Goal: Navigation & Orientation: Find specific page/section

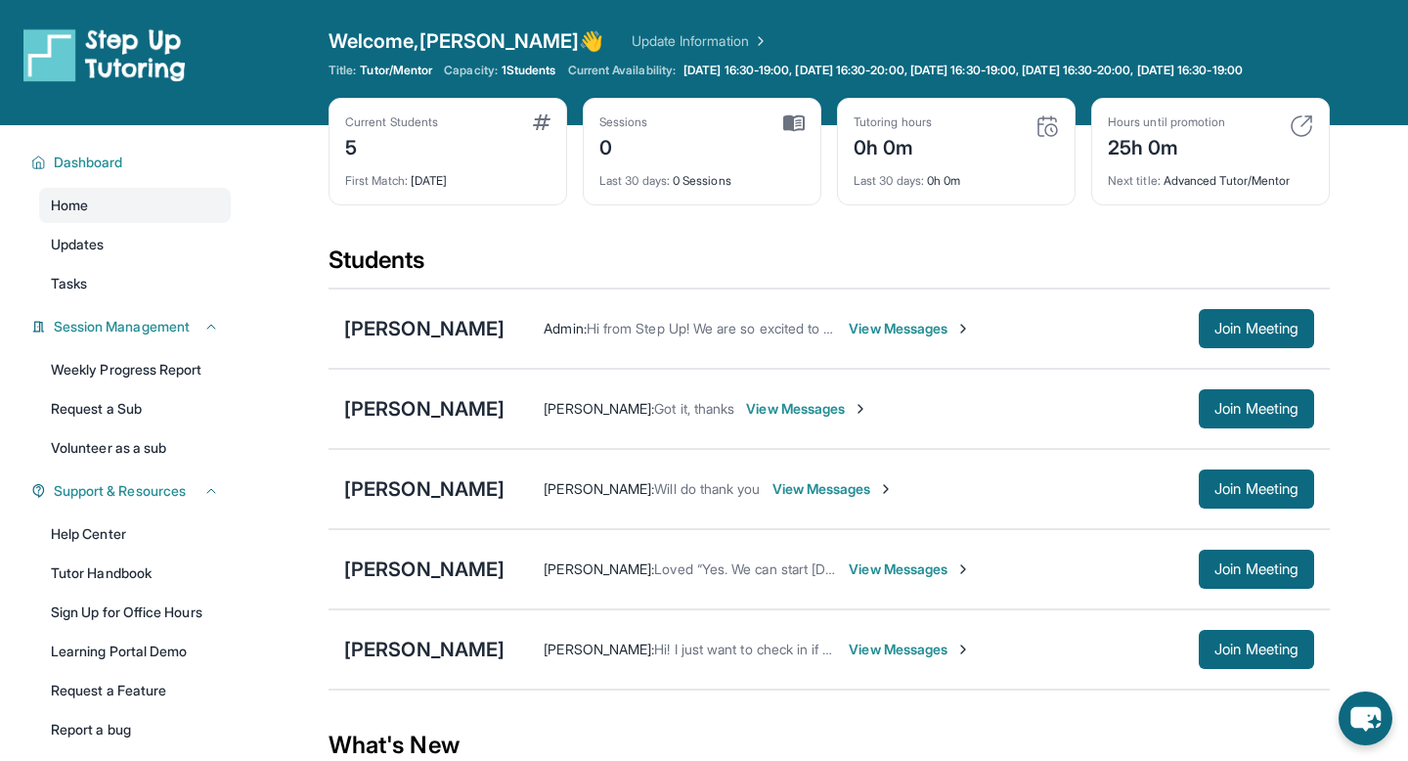
click at [1045, 138] on img at bounding box center [1047, 125] width 23 height 23
click at [866, 177] on div "Last 30 days : 0h 0m" at bounding box center [956, 174] width 205 height 27
click at [879, 130] on div "Tutoring hours" at bounding box center [893, 122] width 78 height 16
click at [879, 116] on div "Tutoring hours 0h 0m Last 30 days : 0h 0m" at bounding box center [956, 152] width 239 height 108
click at [792, 123] on div "Sessions 0 Last 30 days : 0 Sessions" at bounding box center [702, 152] width 239 height 108
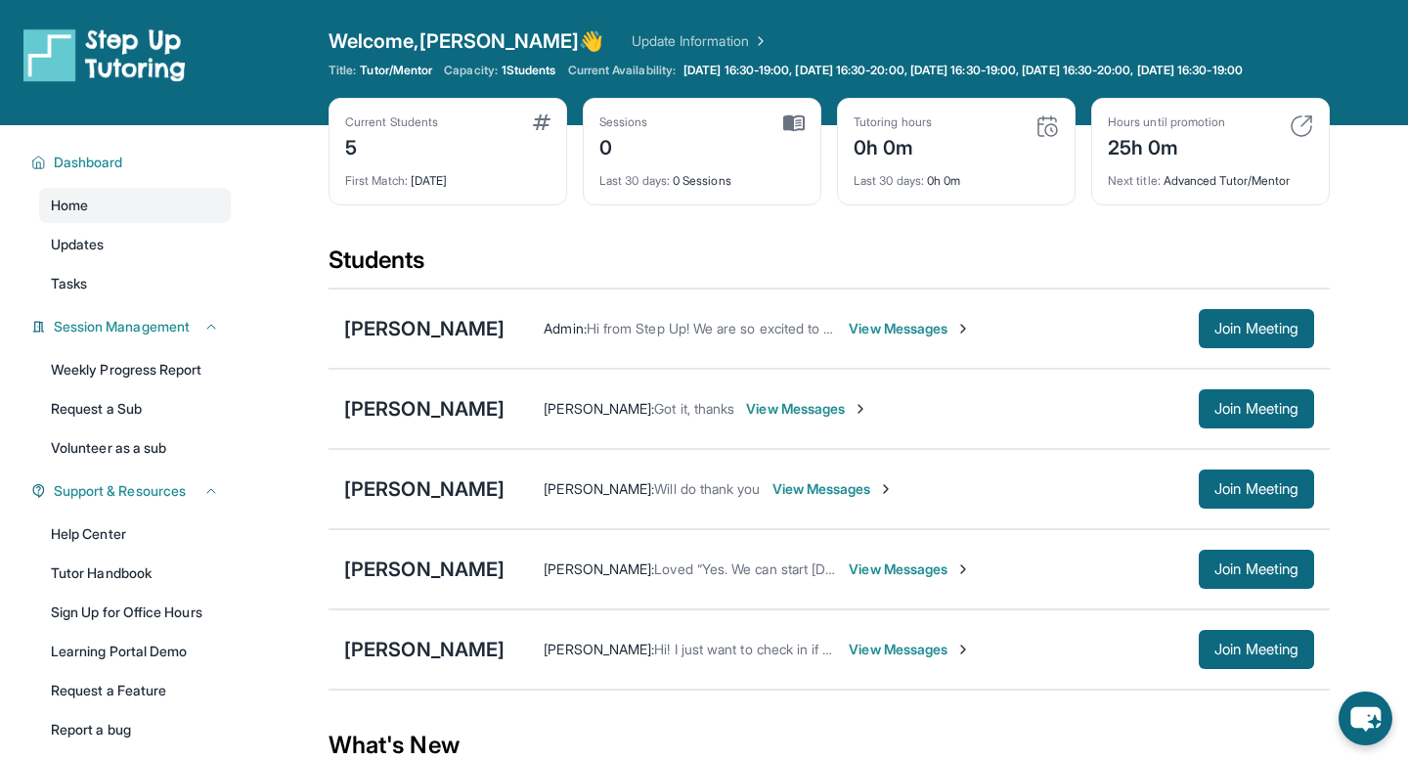
click at [592, 149] on div "Sessions 0 Last 30 days : 0 Sessions" at bounding box center [702, 152] width 239 height 108
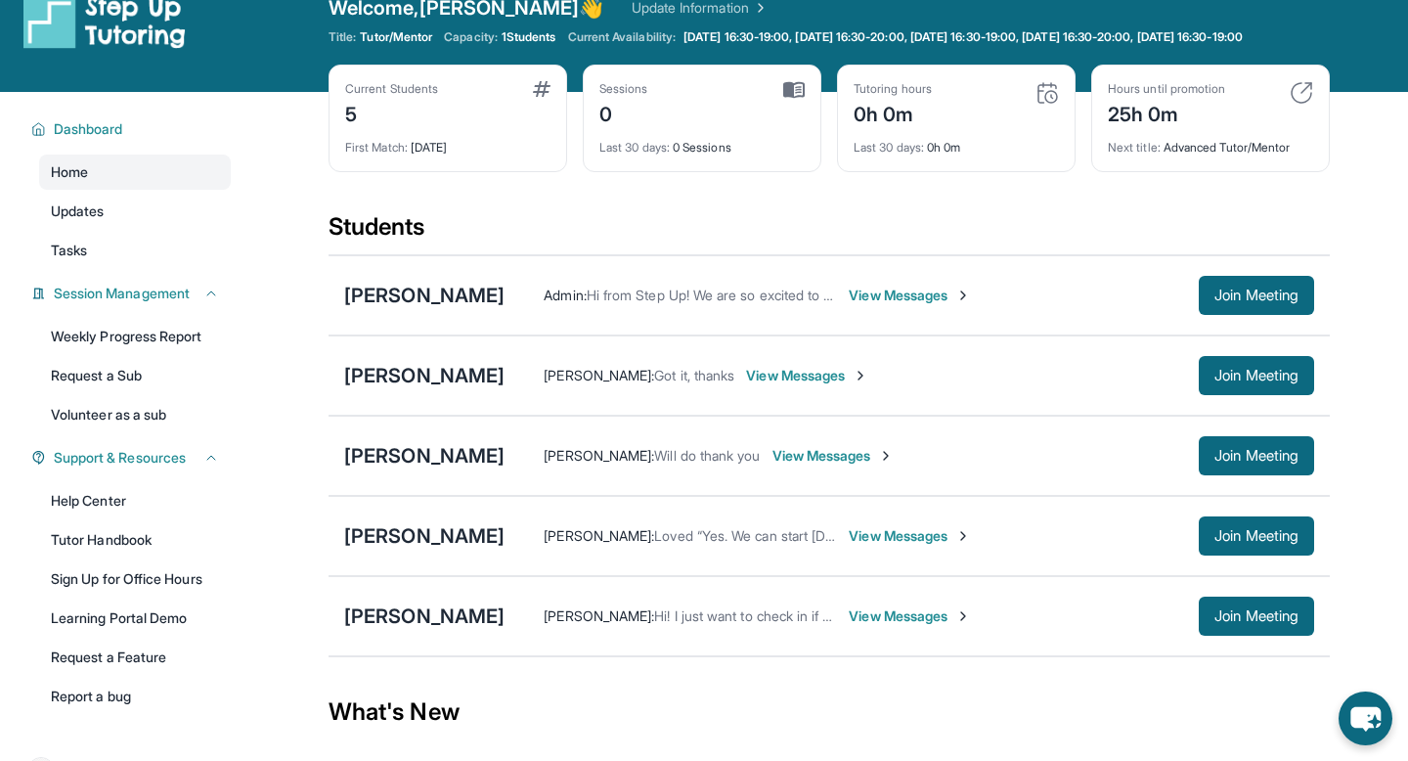
scroll to position [10, 0]
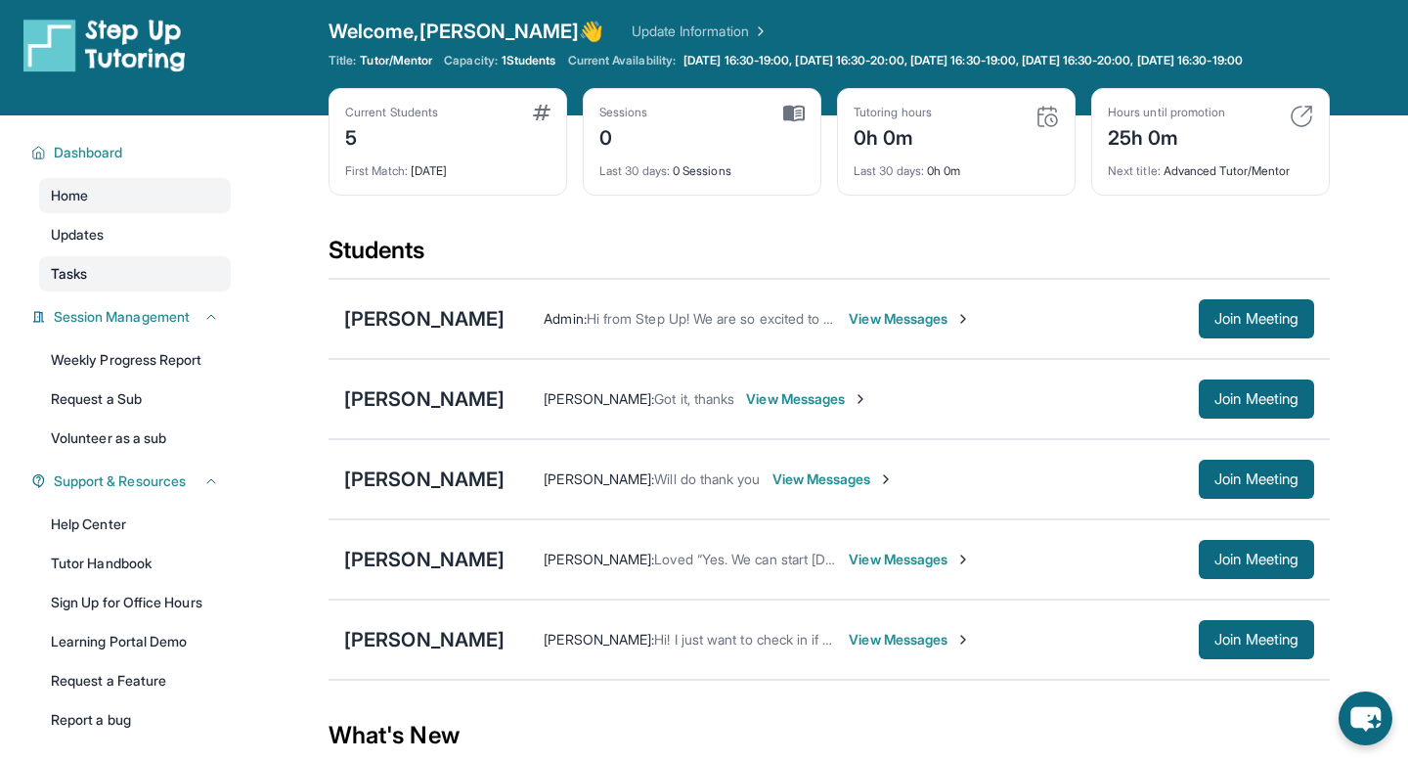
click at [96, 284] on link "Tasks" at bounding box center [135, 273] width 192 height 35
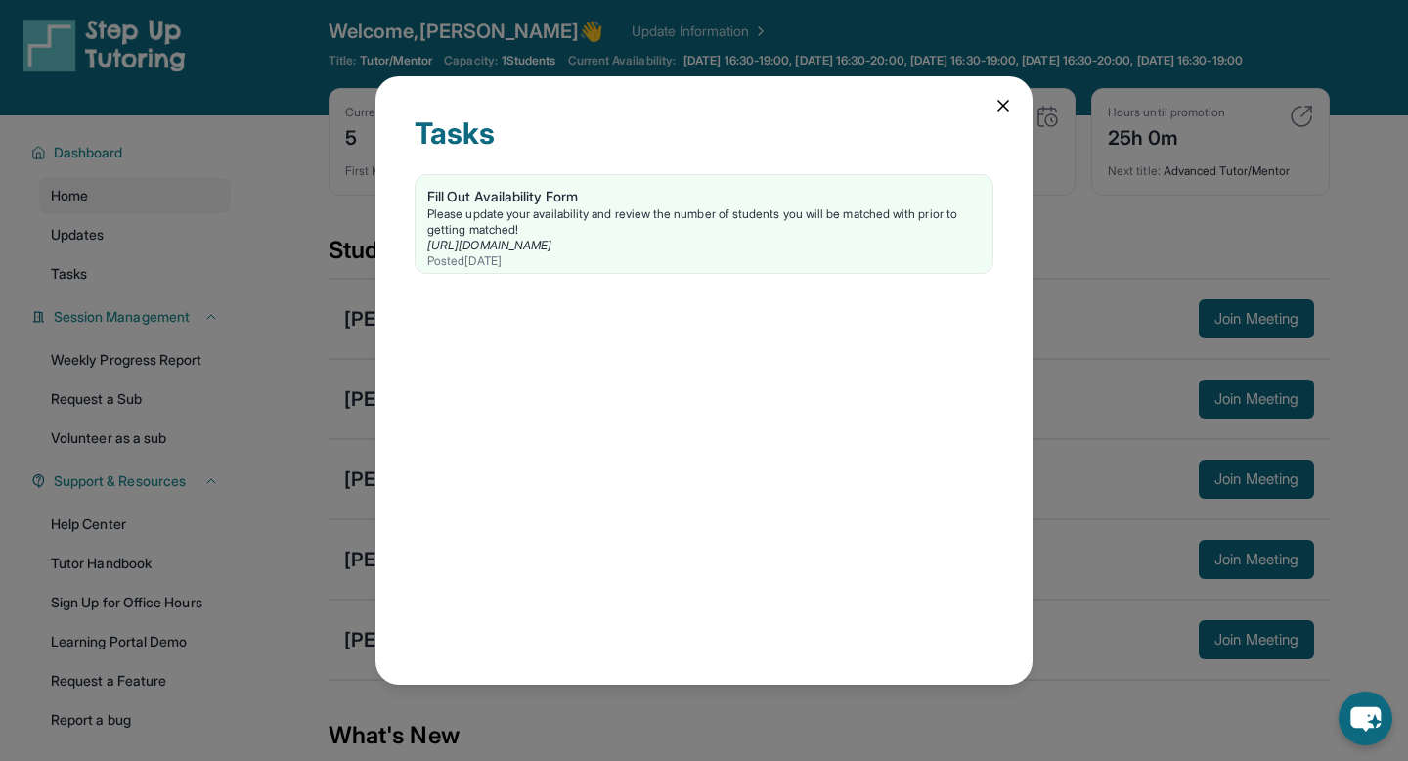
click at [1010, 97] on icon at bounding box center [1004, 106] width 20 height 20
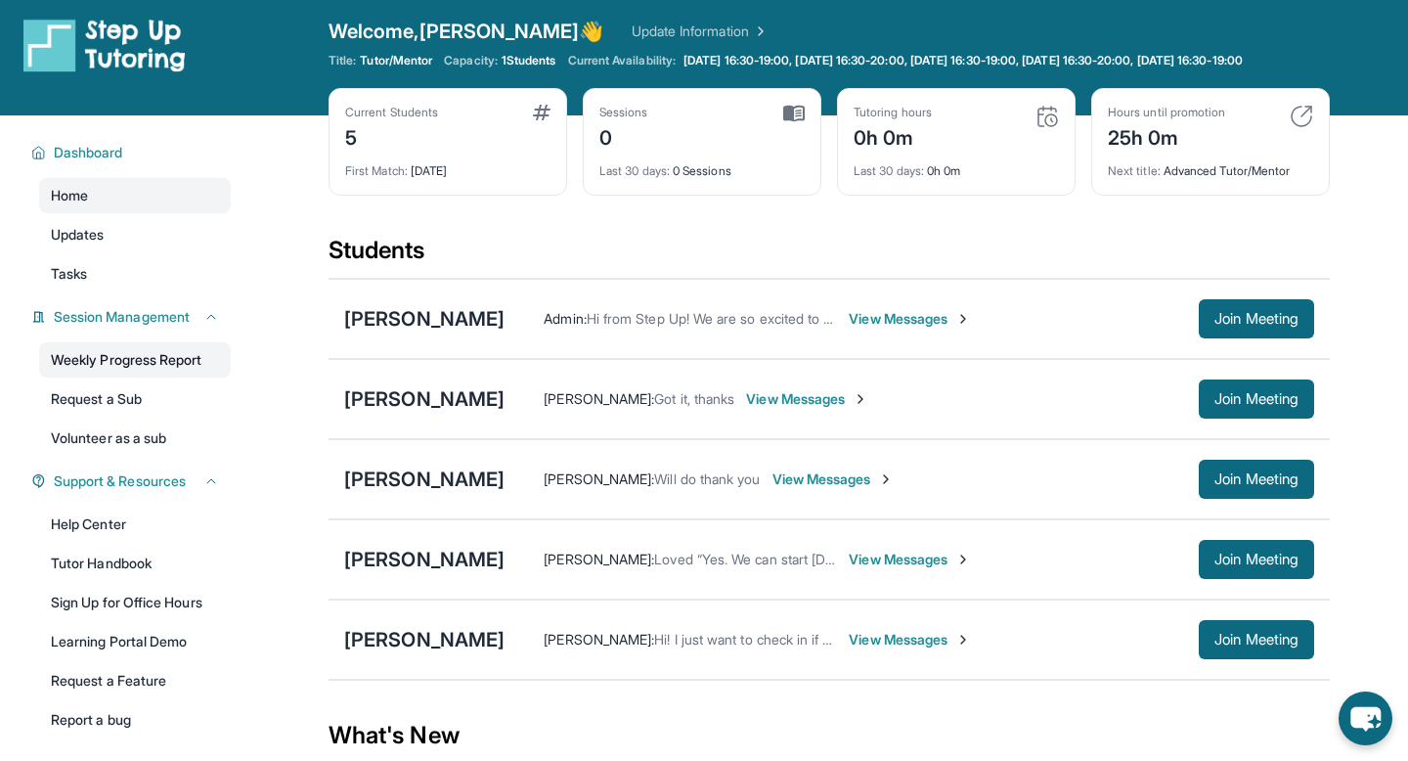
click at [146, 375] on link "Weekly Progress Report" at bounding box center [135, 359] width 192 height 35
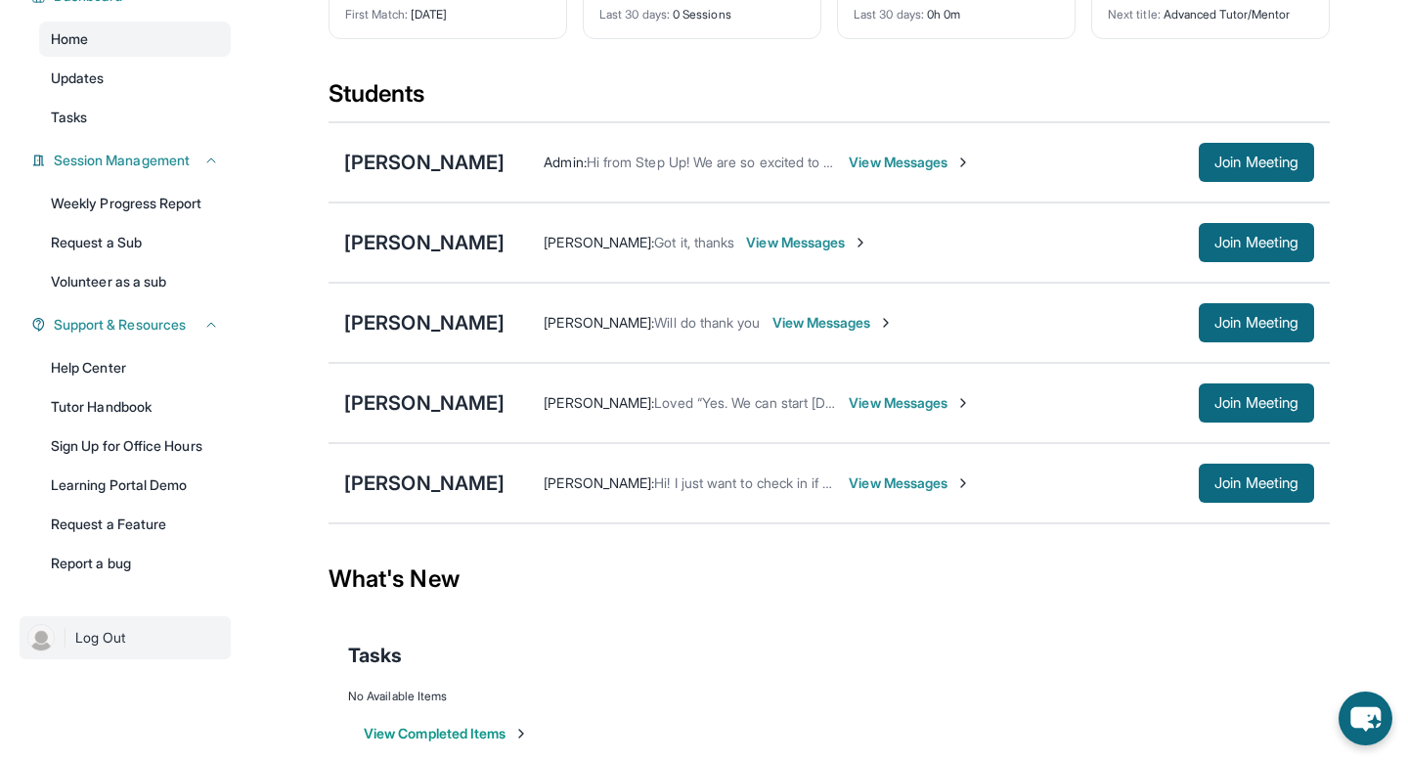
scroll to position [172, 0]
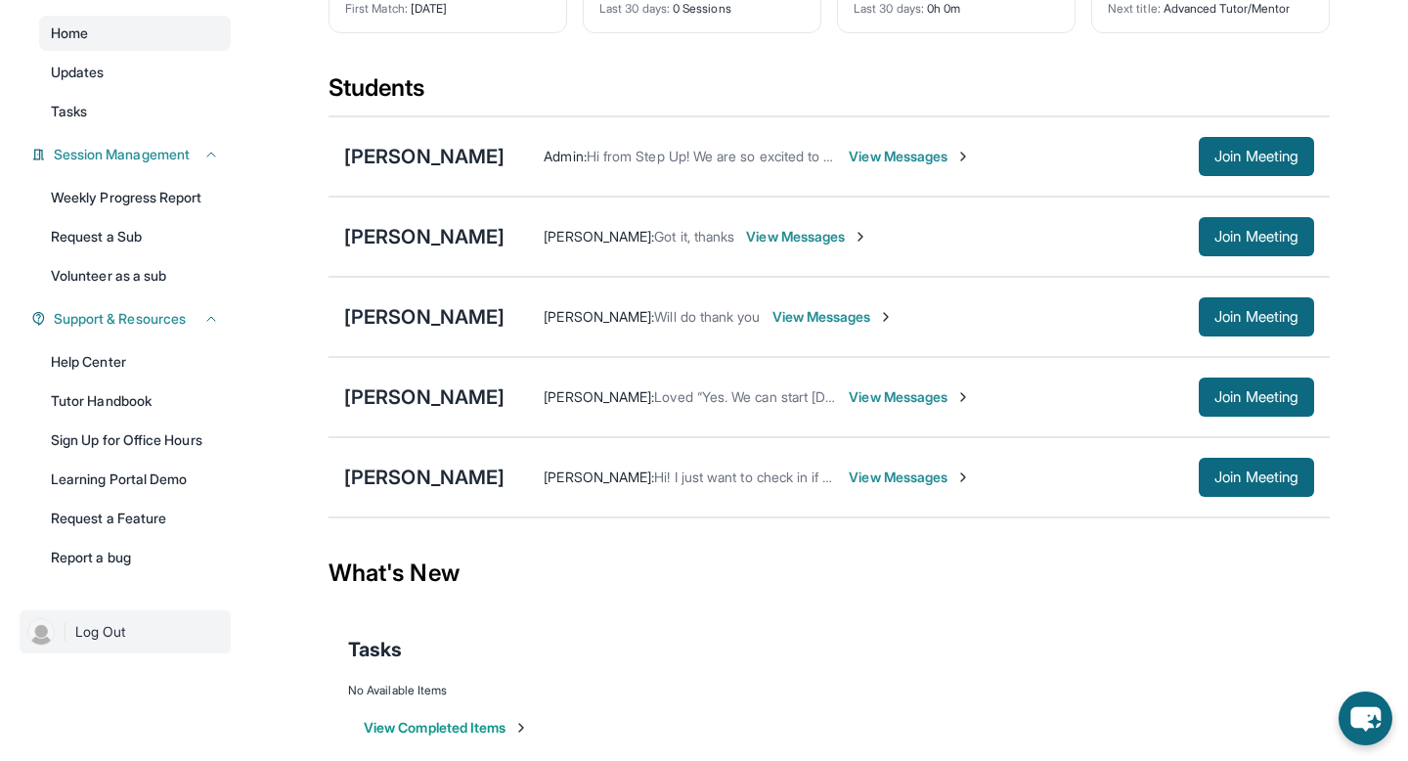
click at [161, 645] on link "| Log Out" at bounding box center [125, 631] width 211 height 43
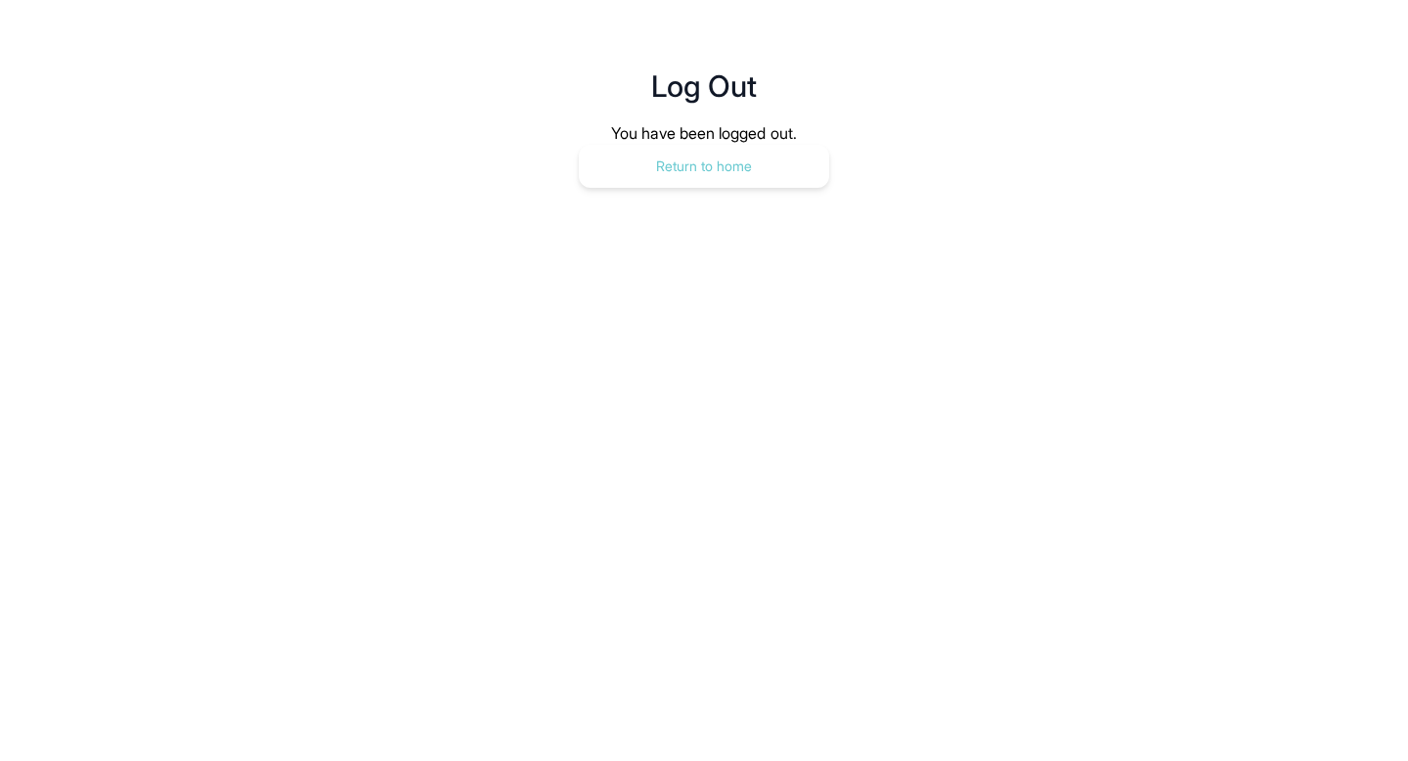
click at [644, 158] on button "Return to home" at bounding box center [704, 166] width 250 height 43
